Goal: Navigation & Orientation: Find specific page/section

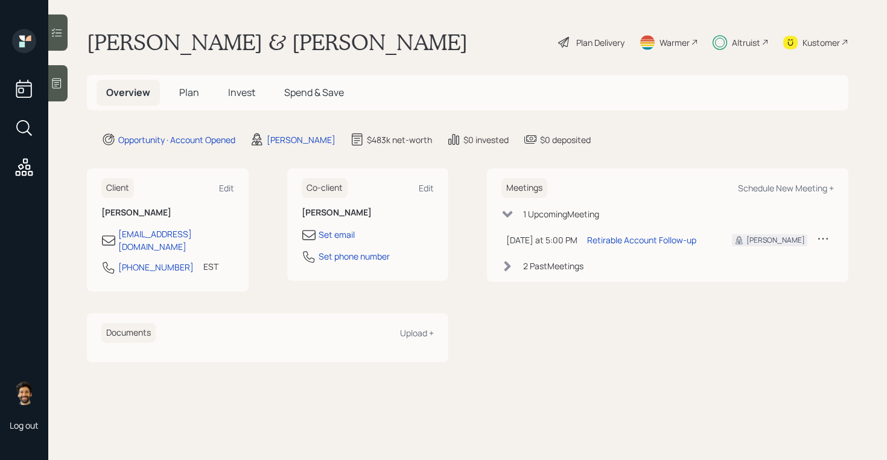
click at [739, 43] on div "Altruist" at bounding box center [746, 42] width 28 height 13
